Goal: Check status: Check status

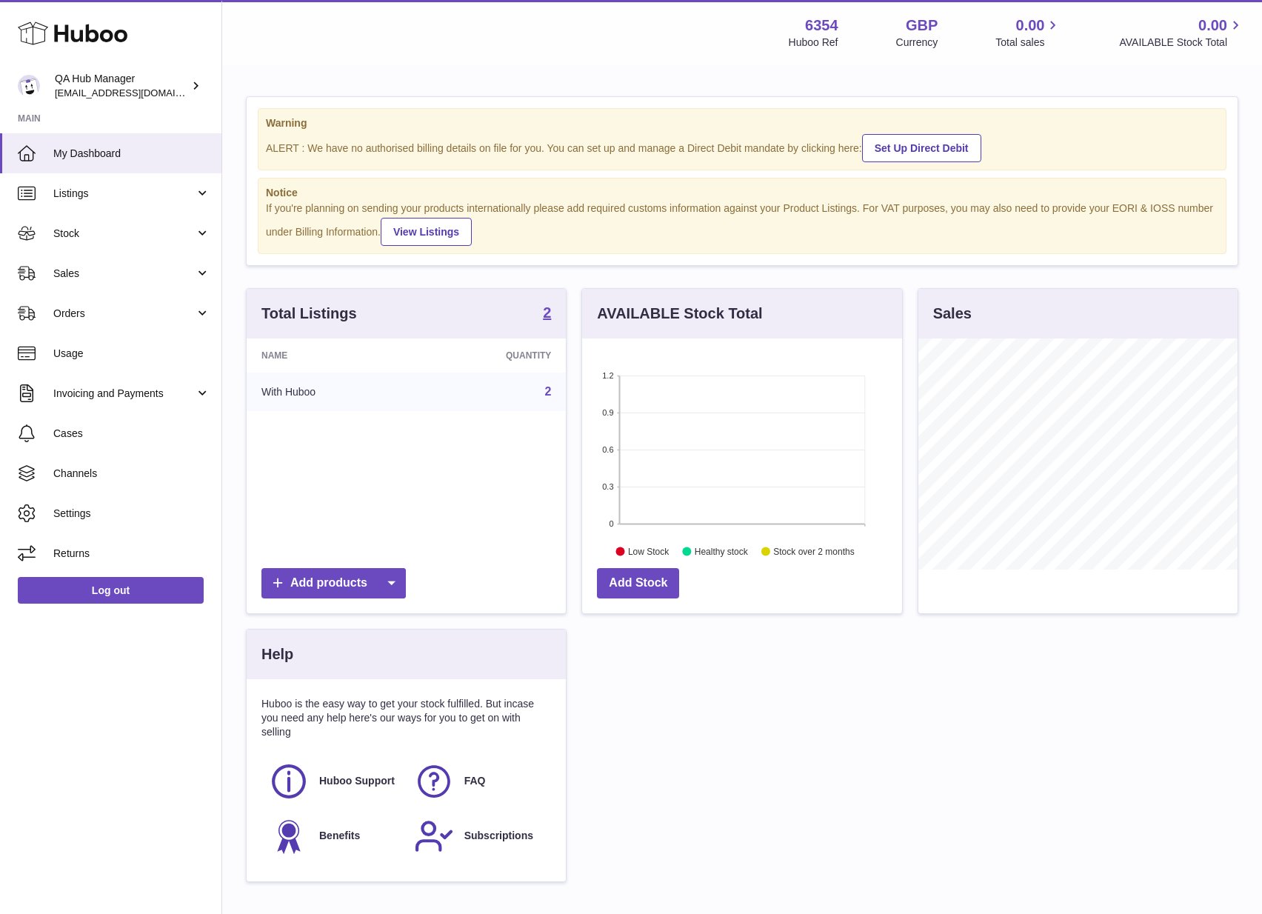
scroll to position [231, 320]
click at [105, 198] on span "Listings" at bounding box center [123, 194] width 141 height 14
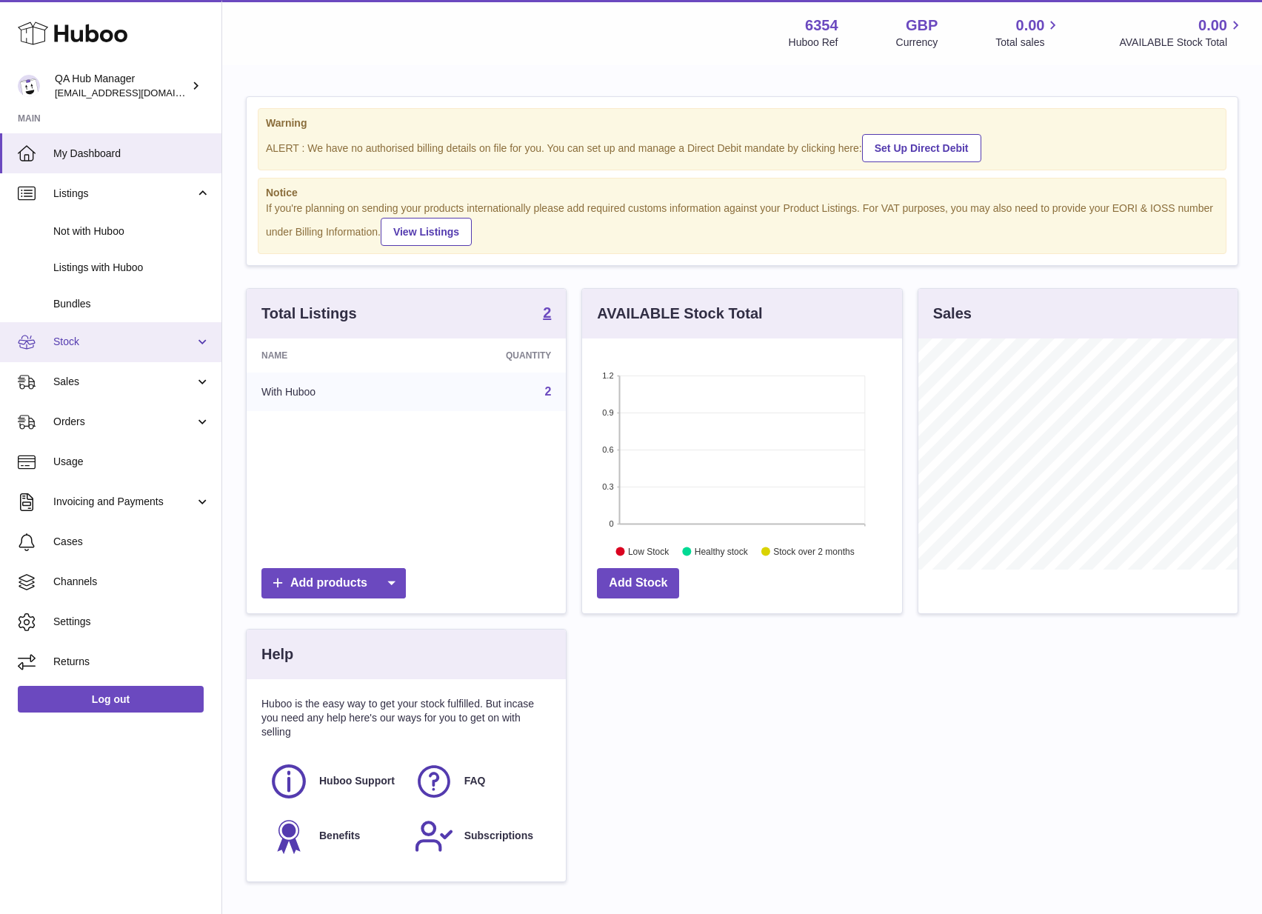
click at [114, 333] on link "Stock" at bounding box center [110, 342] width 221 height 40
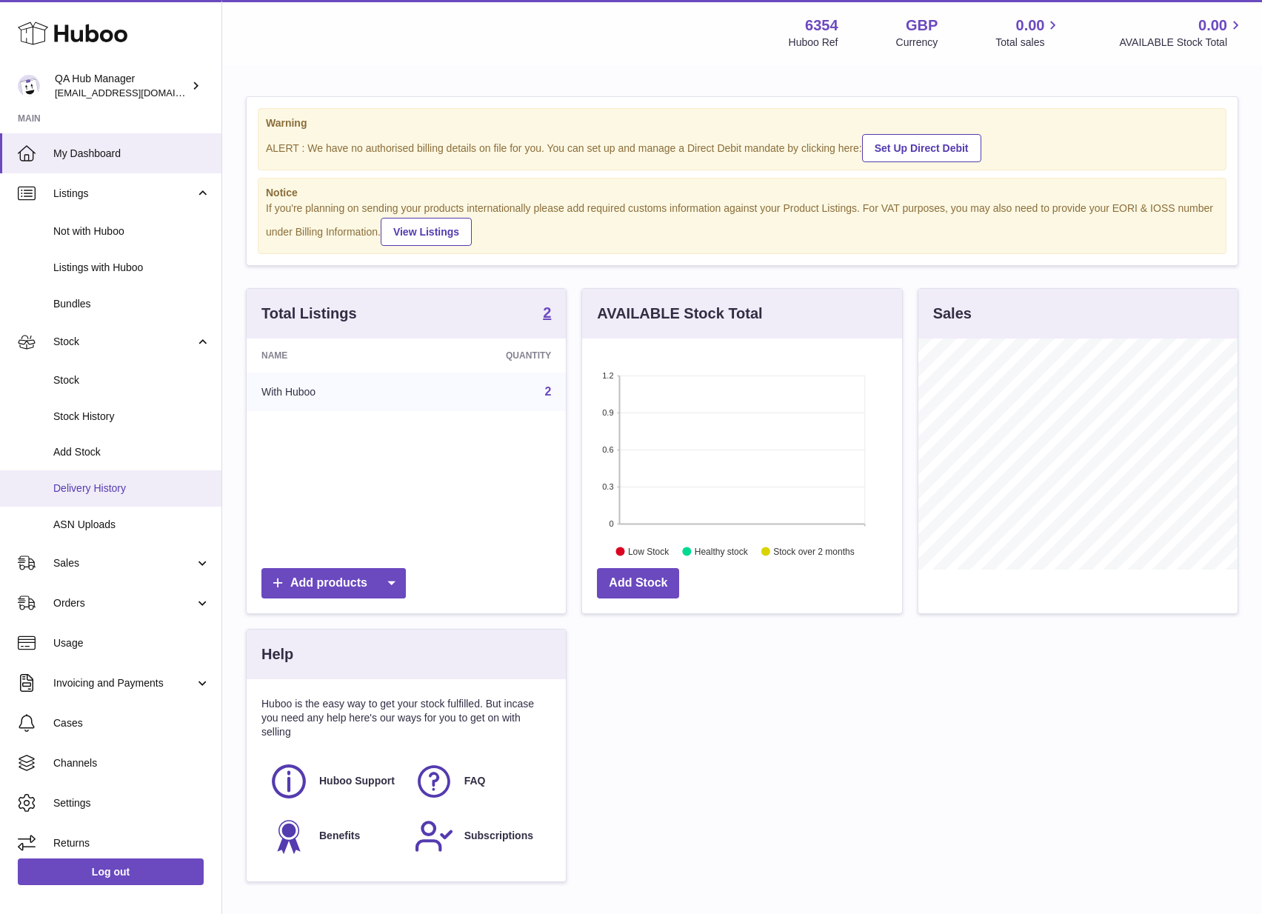
click at [160, 484] on span "Delivery History" at bounding box center [131, 488] width 157 height 14
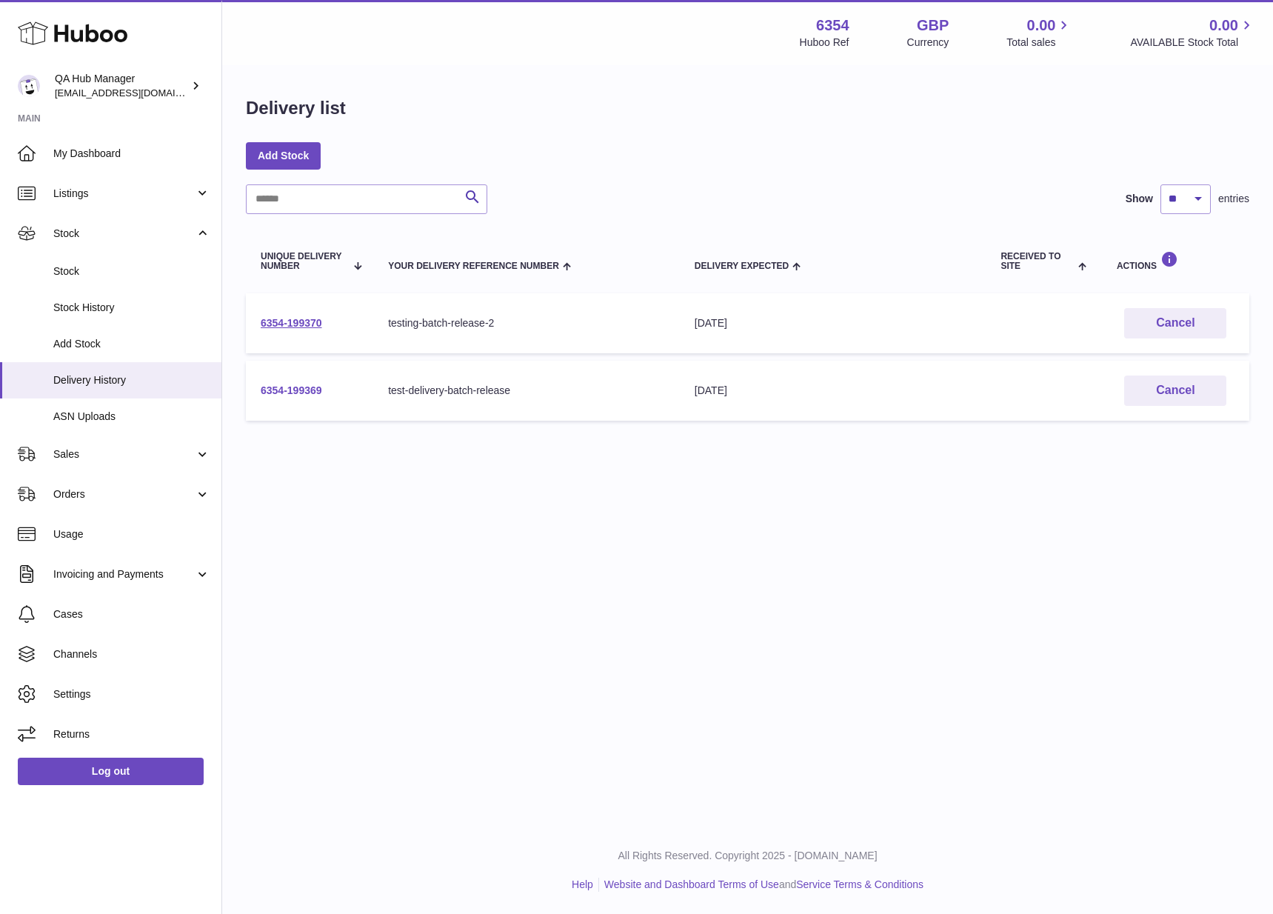
click at [296, 394] on link "6354-199369" at bounding box center [291, 390] width 61 height 12
click at [309, 321] on link "6354-199370" at bounding box center [291, 323] width 61 height 12
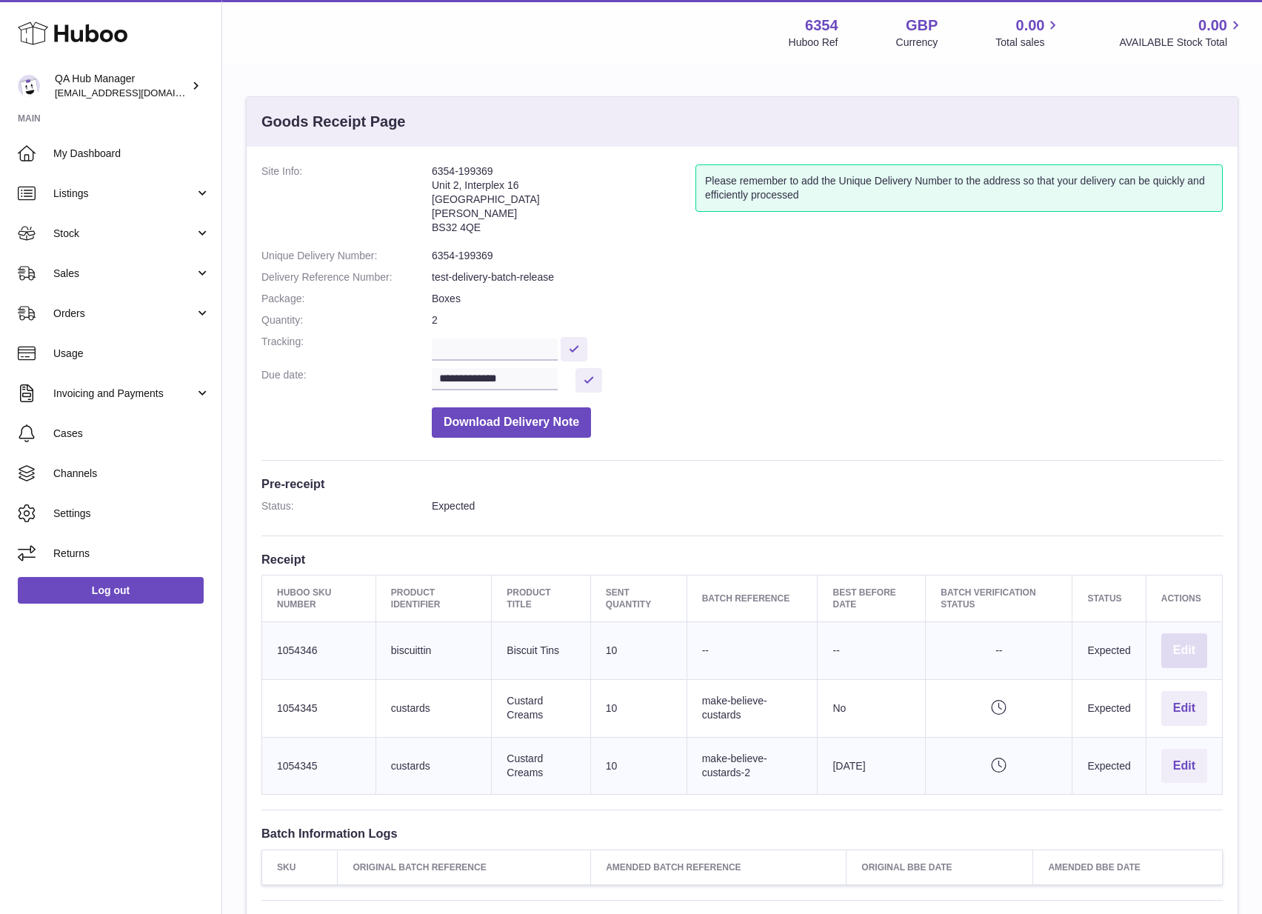
click at [1184, 646] on button "Edit" at bounding box center [1184, 650] width 46 height 35
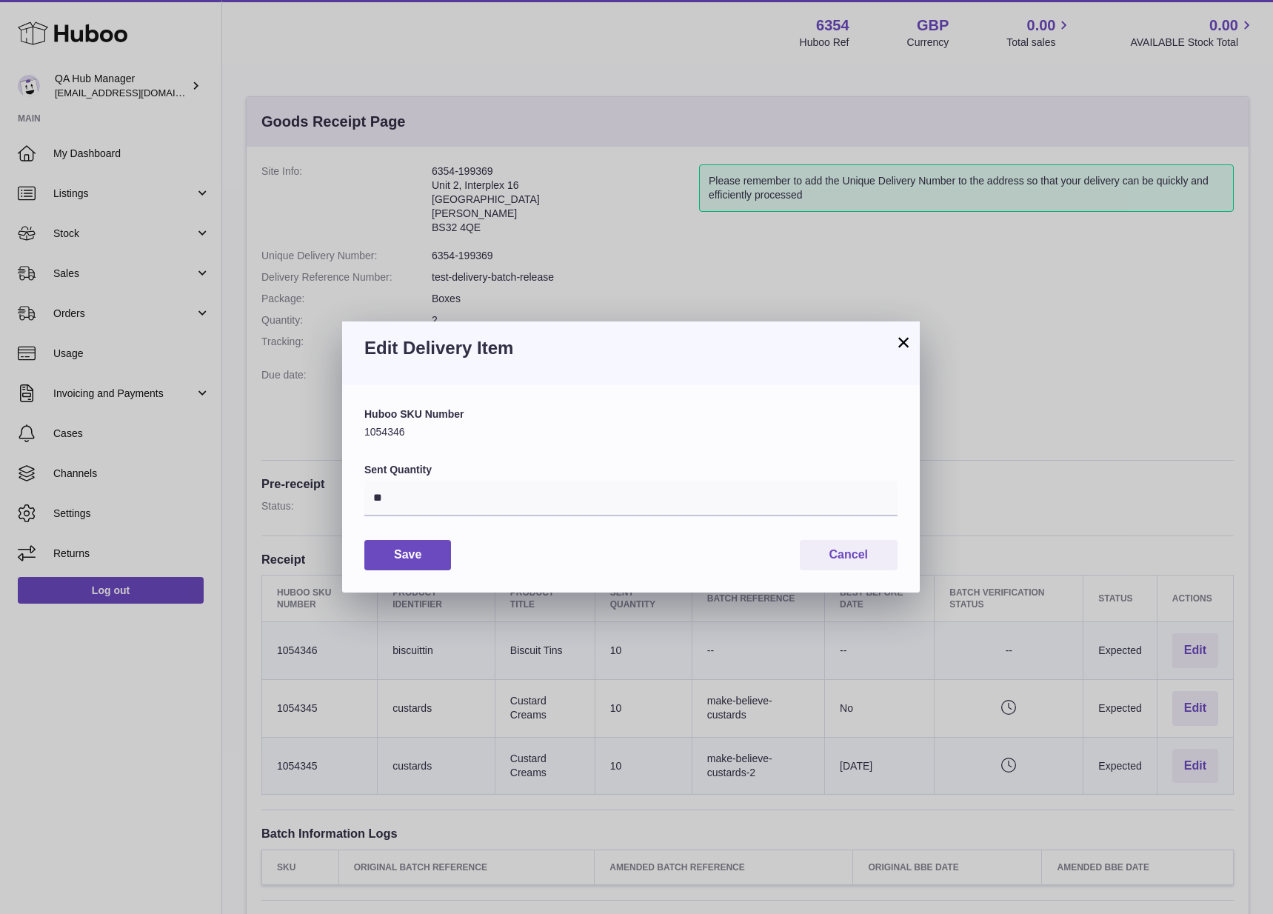
click at [1066, 616] on div "× Edit Delivery Item Huboo SKU Number 1054346 Sent Quantity ** Save Cancel" at bounding box center [636, 457] width 1273 height 914
click at [861, 553] on button "Cancel" at bounding box center [849, 555] width 98 height 30
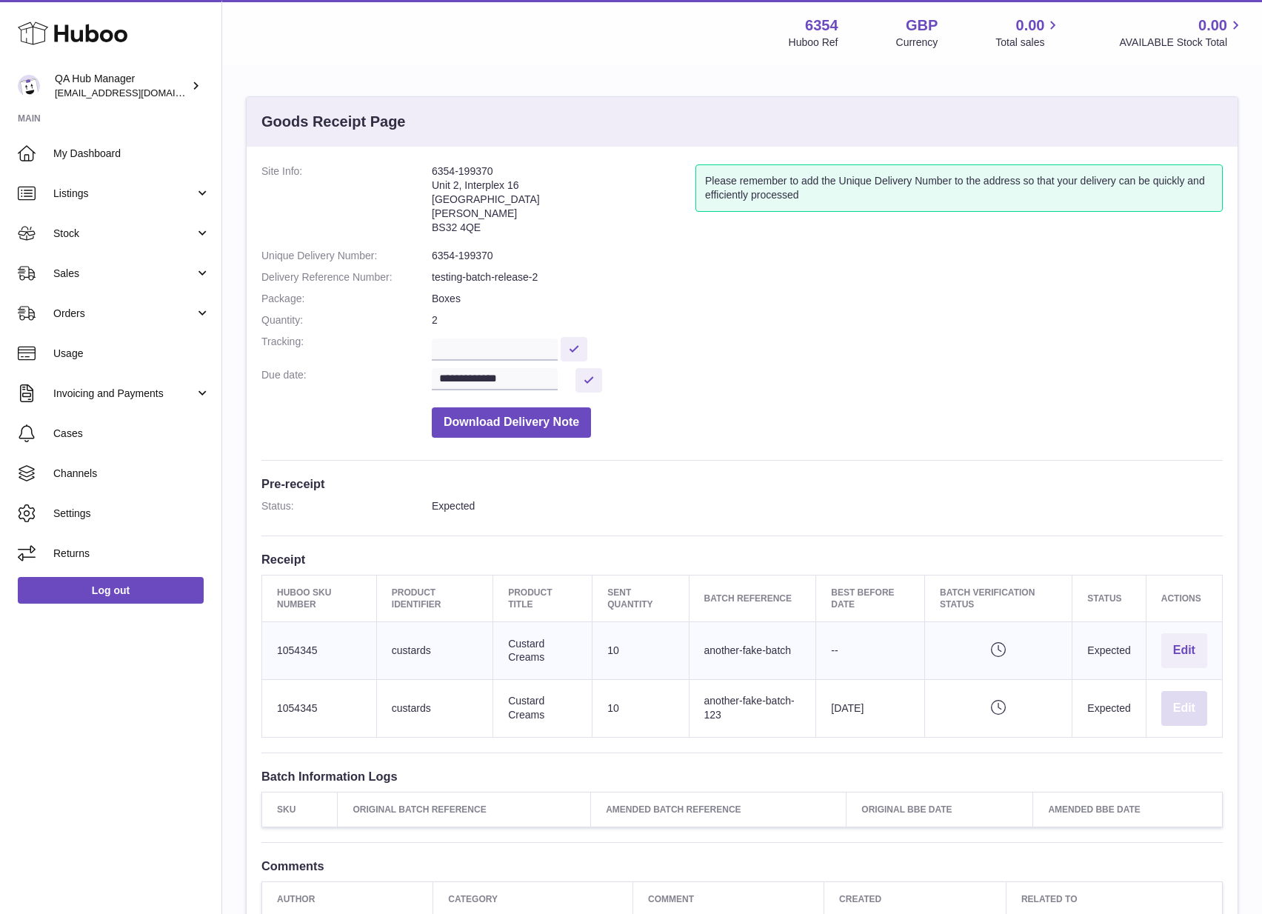
click at [1174, 709] on button "Edit" at bounding box center [1184, 708] width 46 height 35
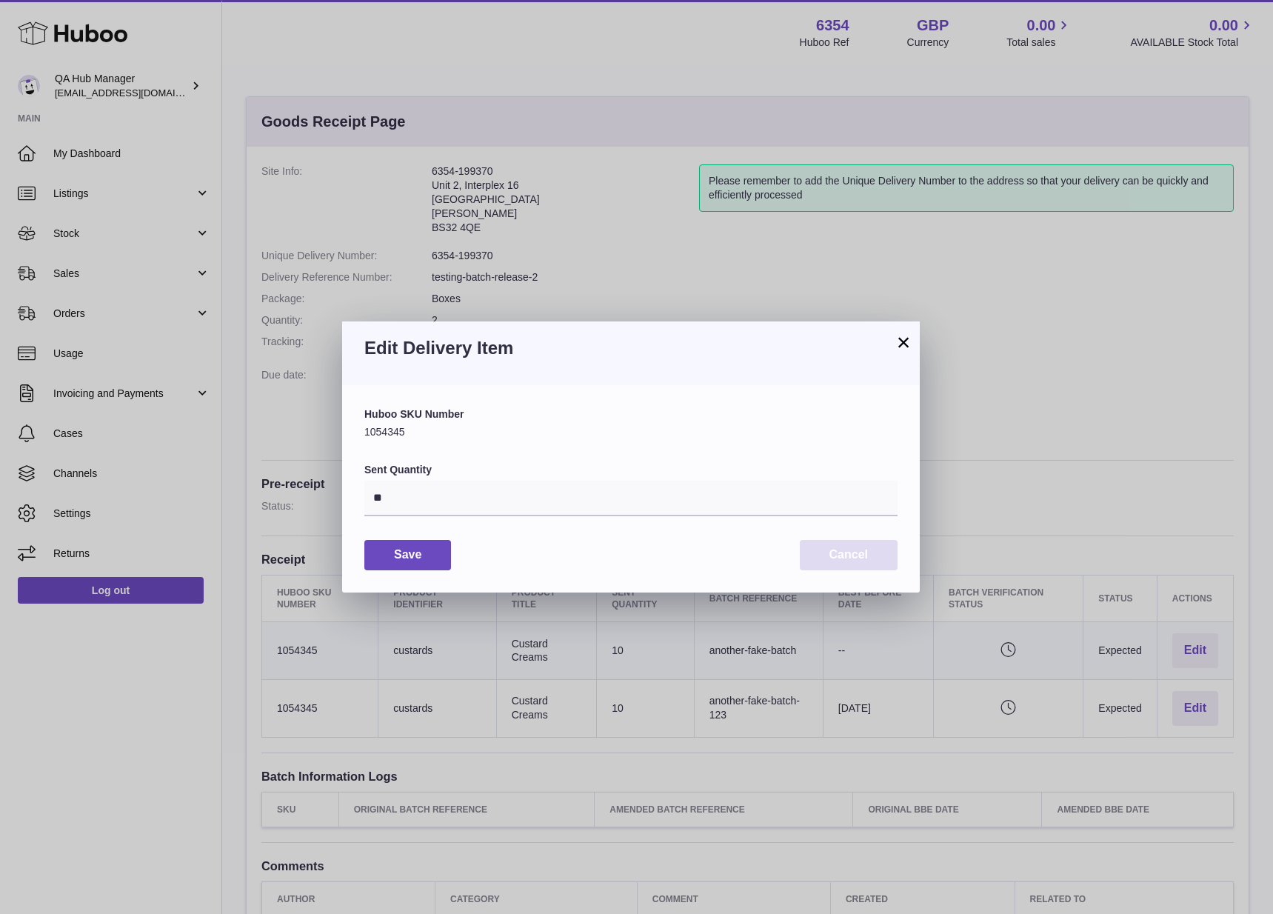
click at [832, 561] on button "Cancel" at bounding box center [849, 555] width 98 height 30
